Goal: Find contact information: Find contact information

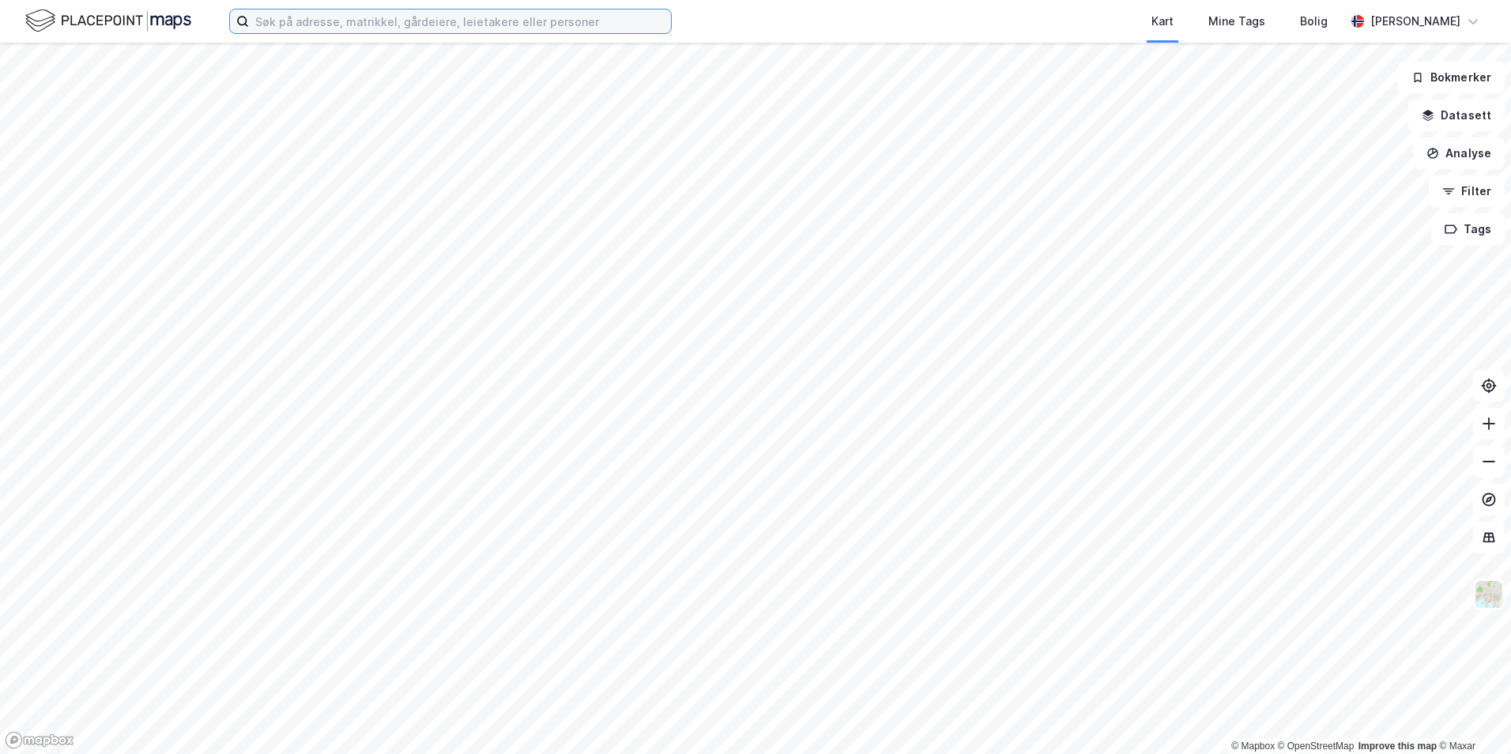
click at [288, 19] on input at bounding box center [460, 21] width 422 height 24
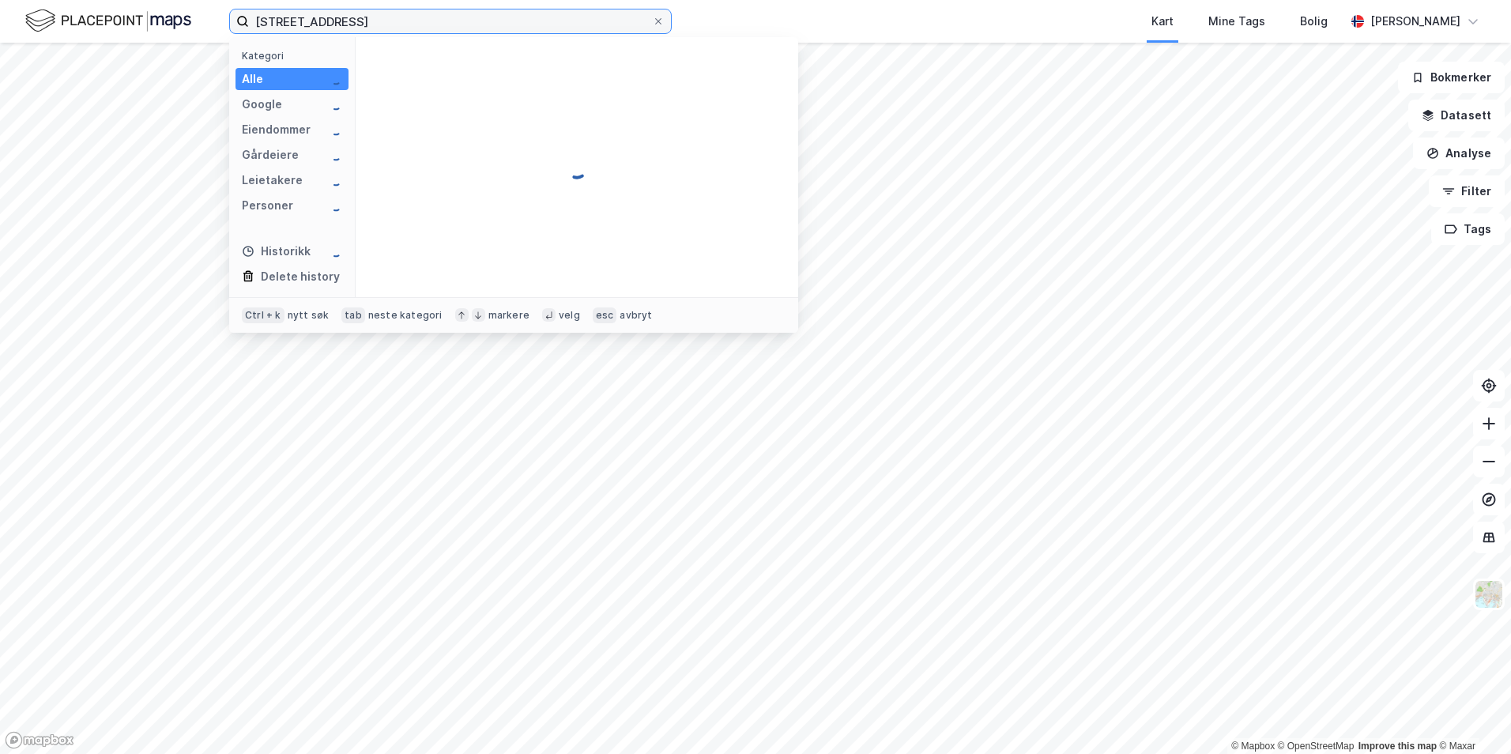
type input "[STREET_ADDRESS]"
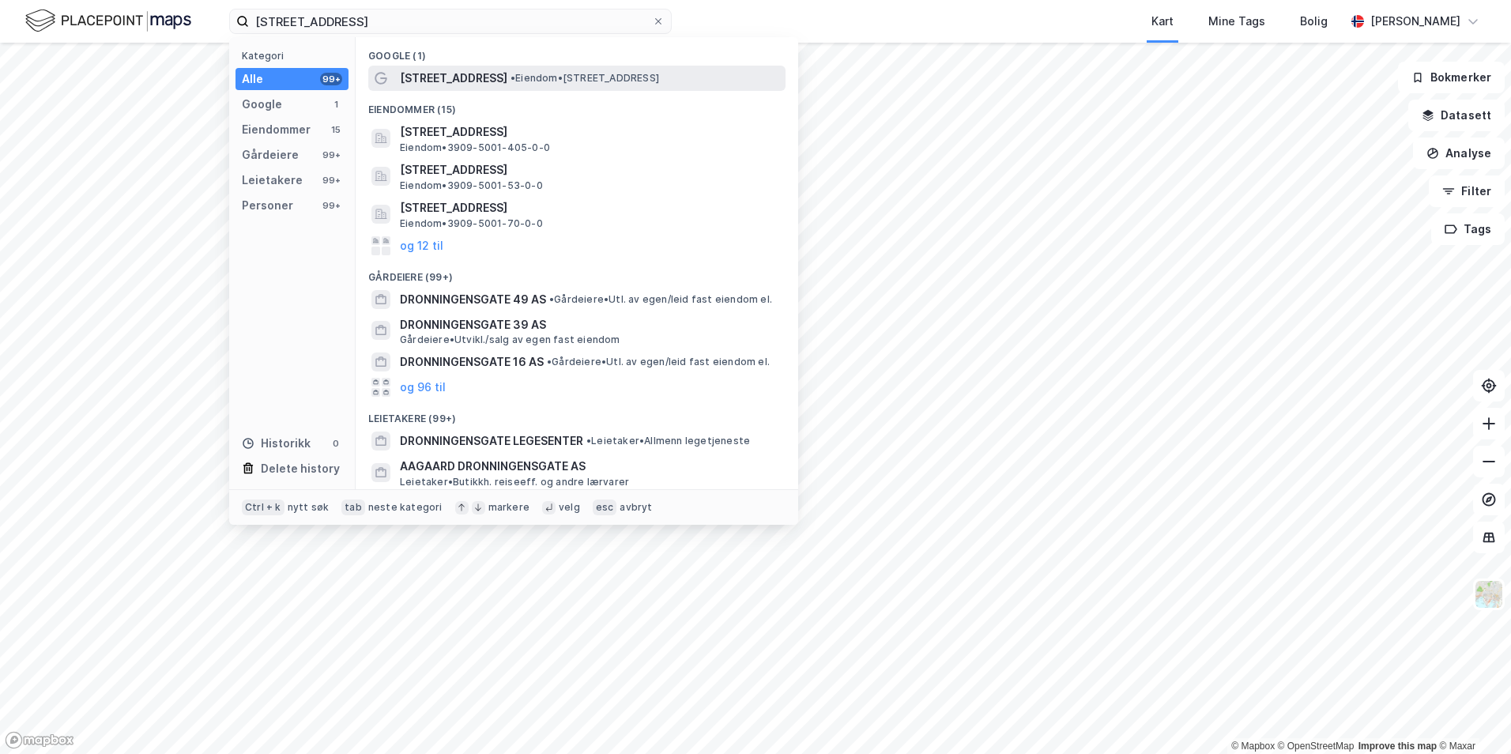
click at [465, 75] on span "[STREET_ADDRESS]" at bounding box center [453, 78] width 107 height 19
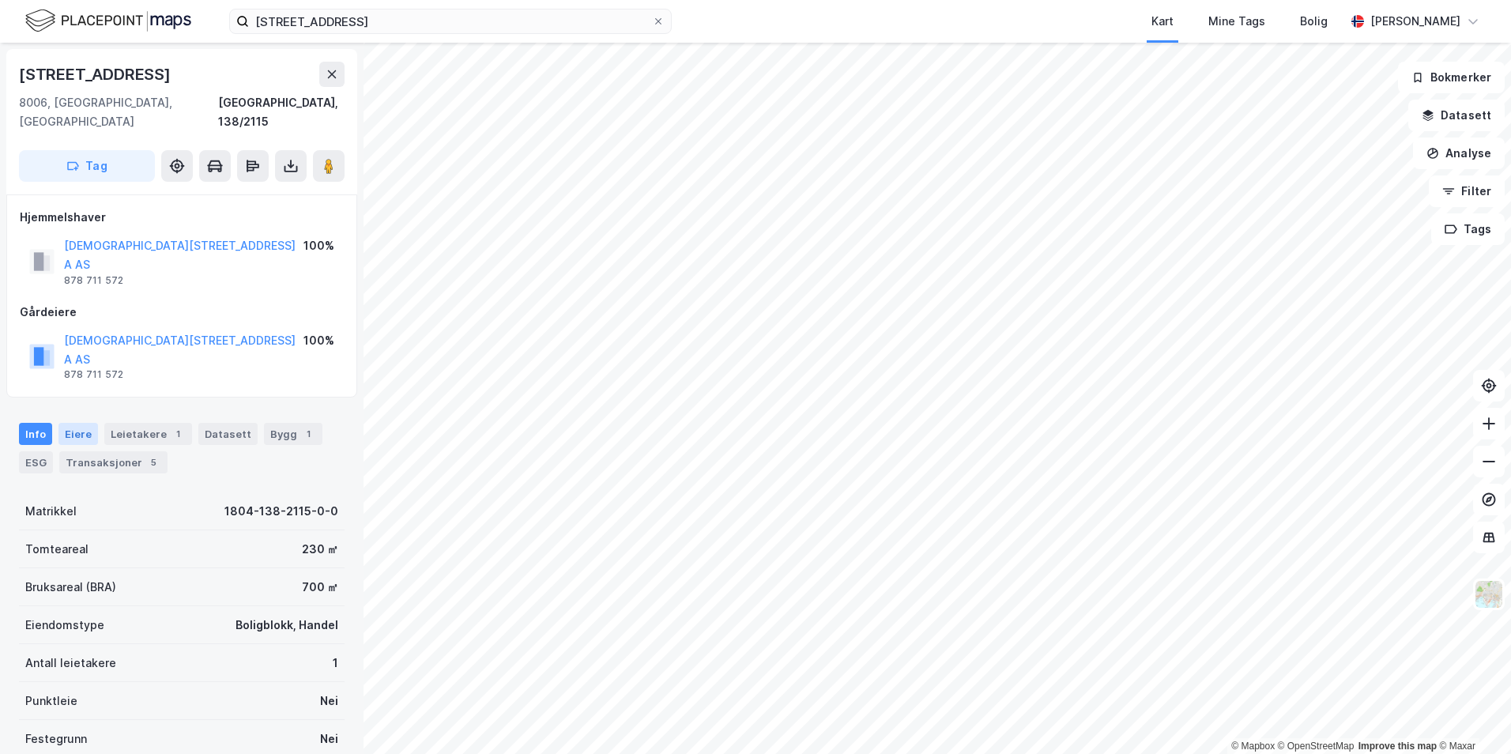
click at [79, 423] on div "Eiere" at bounding box center [78, 434] width 40 height 22
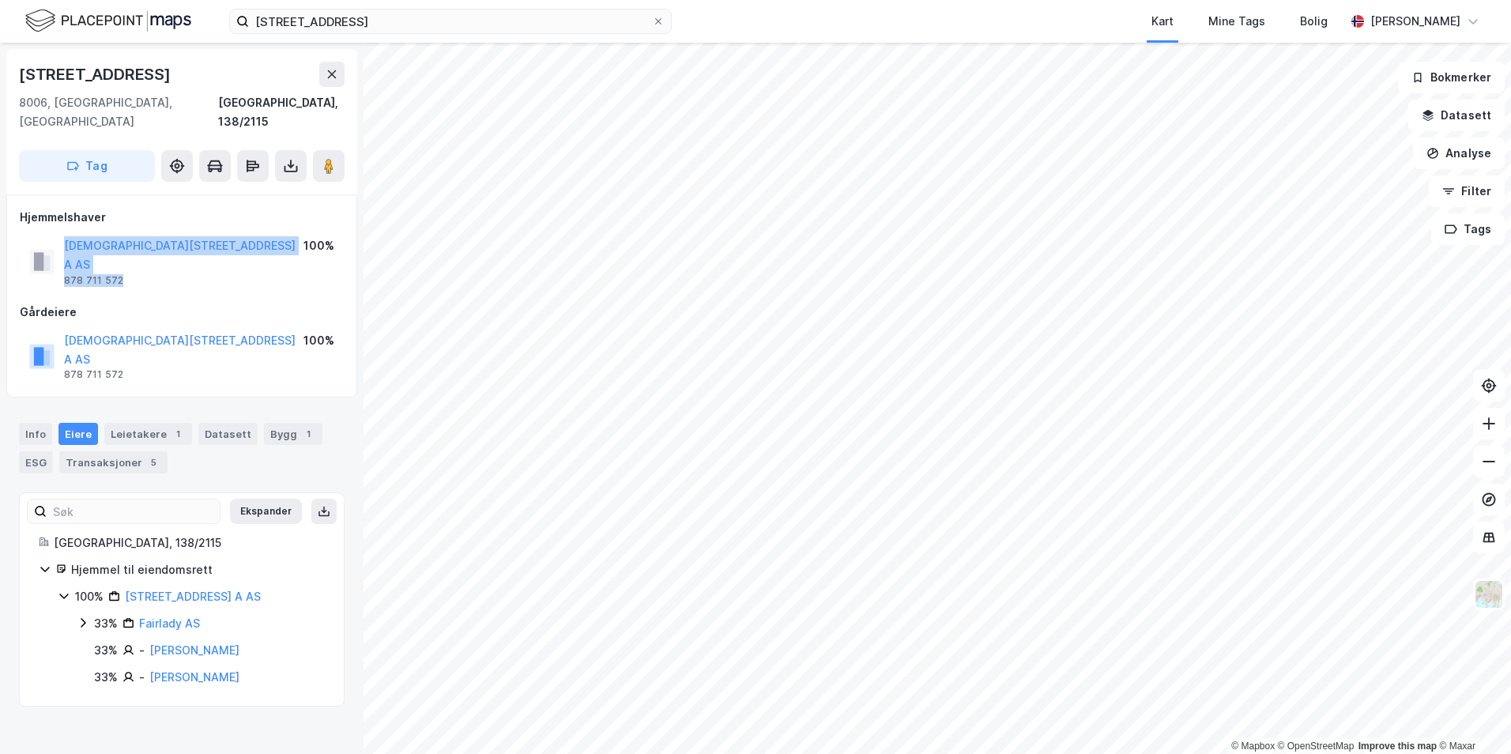
drag, startPoint x: 127, startPoint y: 247, endPoint x: 48, endPoint y: 242, distance: 79.2
click at [48, 242] on div "[STREET_ADDRESS] A AS 878 711 572" at bounding box center [166, 261] width 274 height 51
drag, startPoint x: 48, startPoint y: 242, endPoint x: 140, endPoint y: 251, distance: 92.1
click at [140, 251] on div "[STREET_ADDRESS] A AS 878 711 572 100%" at bounding box center [182, 261] width 324 height 57
drag, startPoint x: 131, startPoint y: 248, endPoint x: 63, endPoint y: 247, distance: 68.0
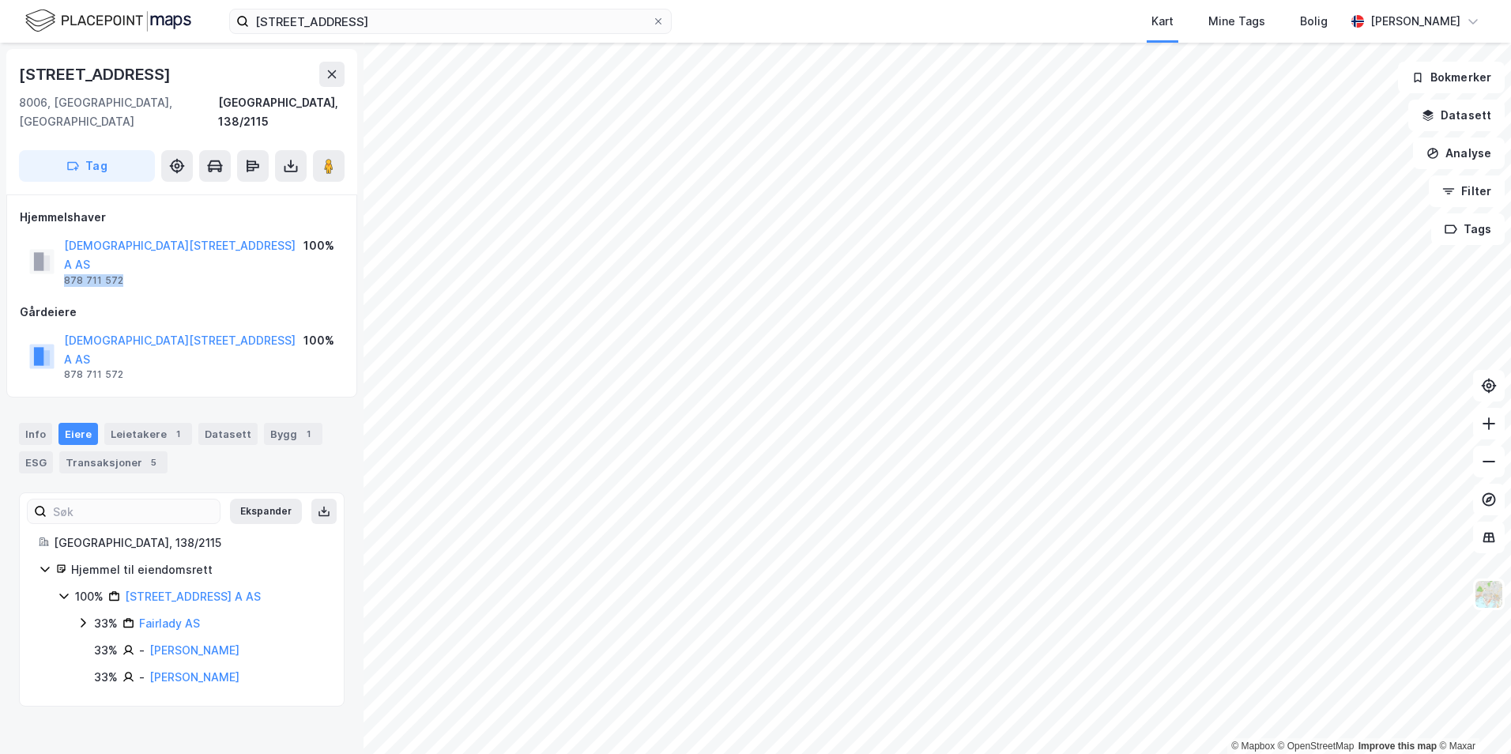
click at [63, 247] on div "[STREET_ADDRESS] A AS 878 711 572" at bounding box center [166, 261] width 274 height 51
drag, startPoint x: 63, startPoint y: 247, endPoint x: 74, endPoint y: 239, distance: 13.2
copy div "878 711 572"
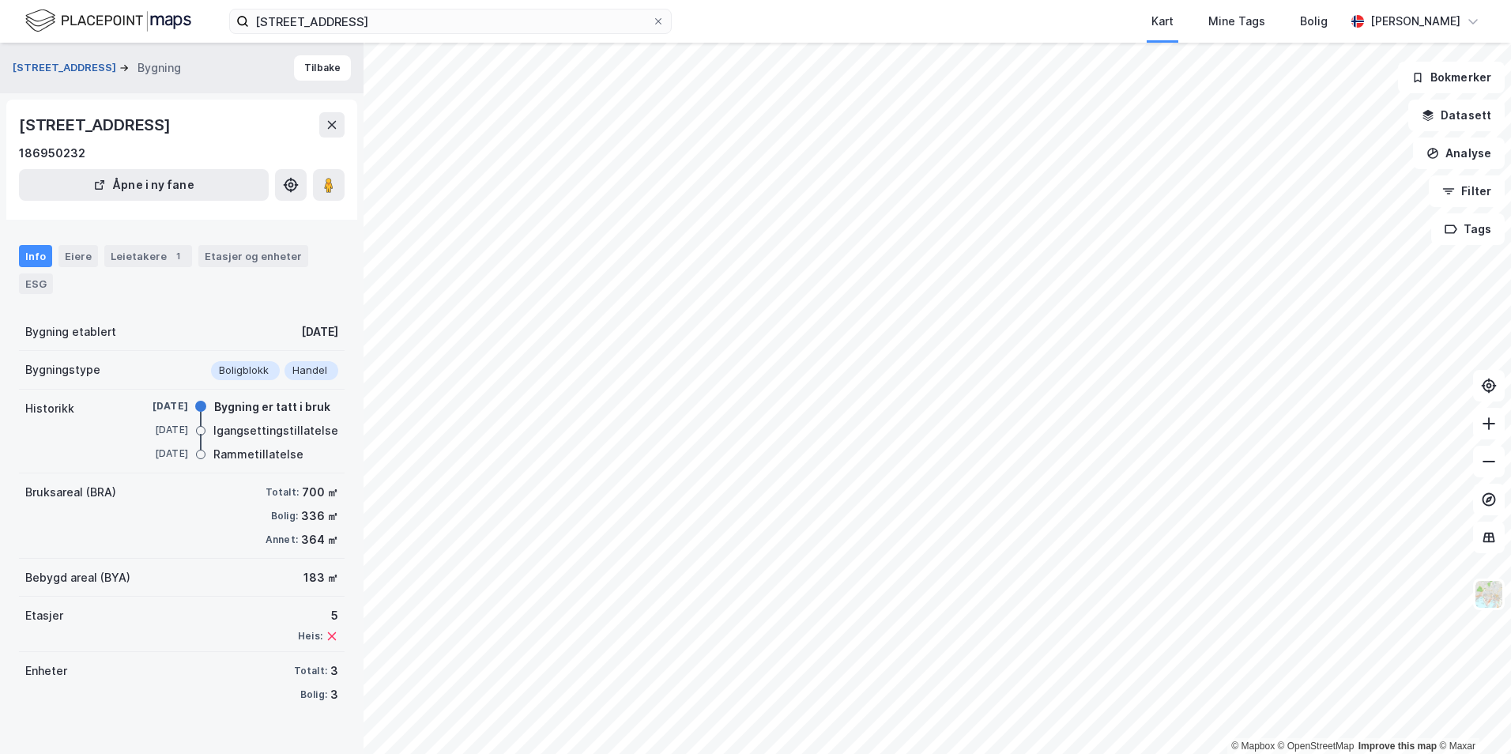
click at [51, 66] on button "[STREET_ADDRESS]" at bounding box center [66, 68] width 107 height 16
